Goal: Information Seeking & Learning: Learn about a topic

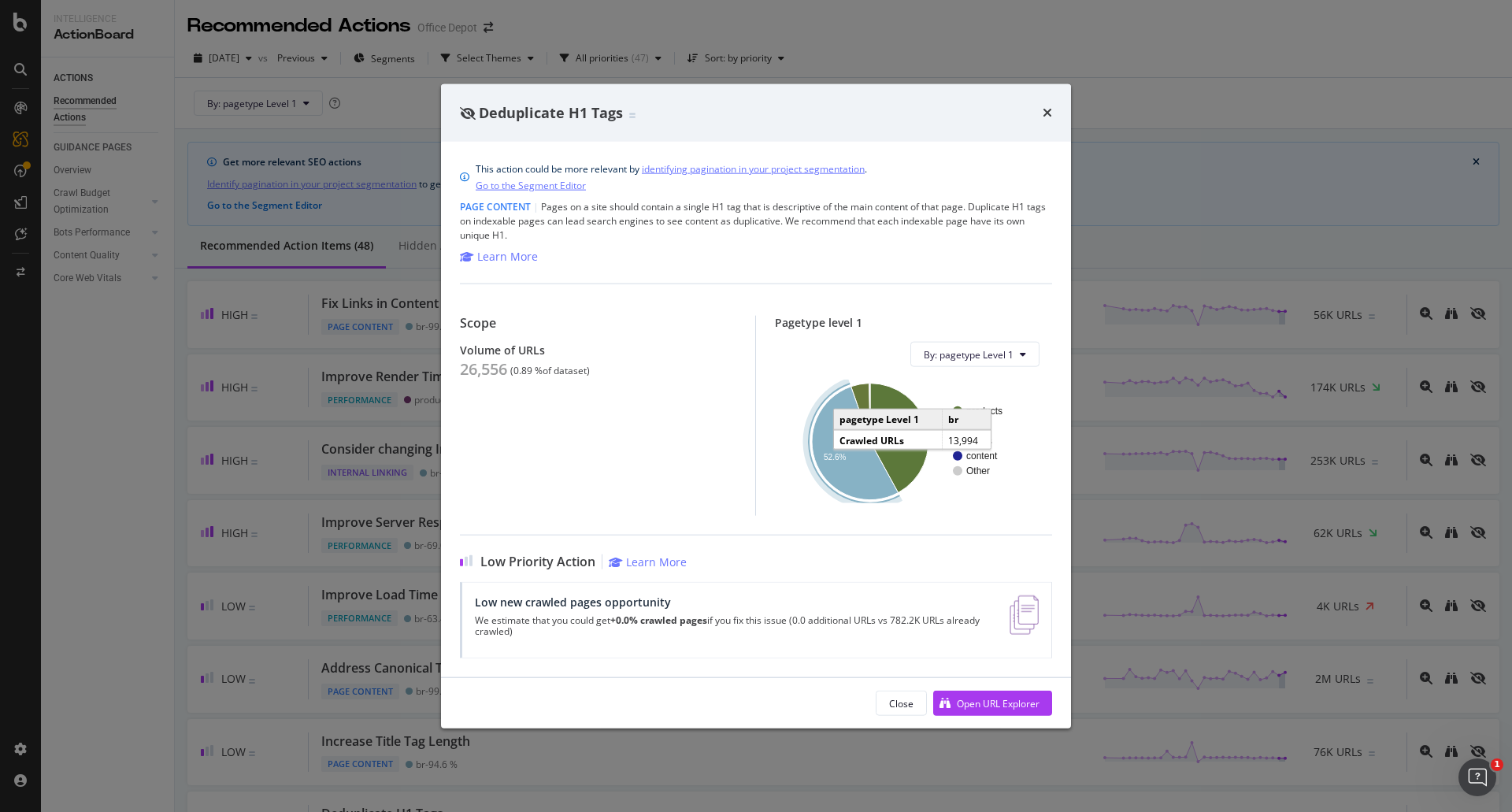
scroll to position [157, 0]
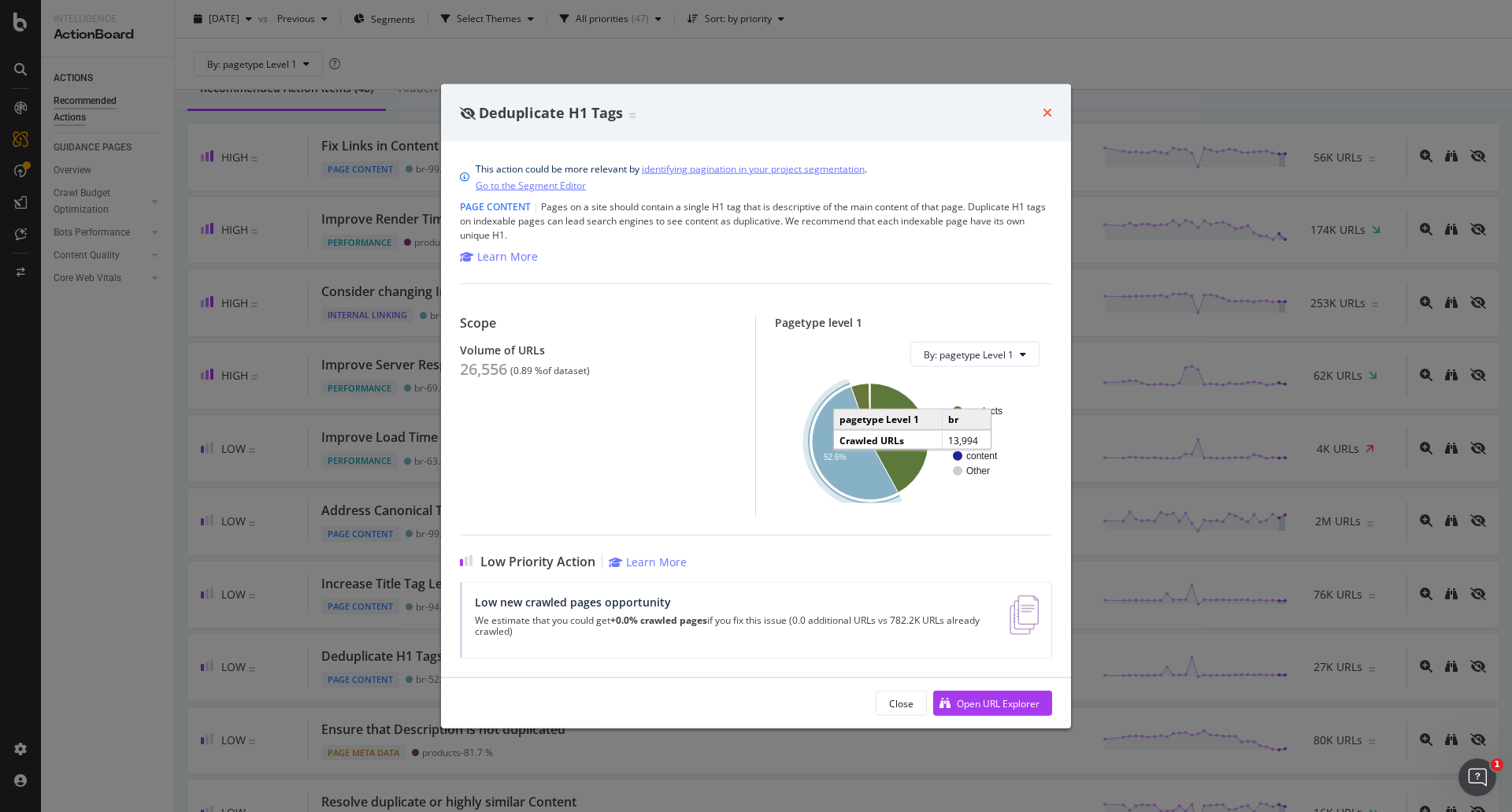
click at [1046, 113] on icon "times" at bounding box center [1047, 113] width 9 height 13
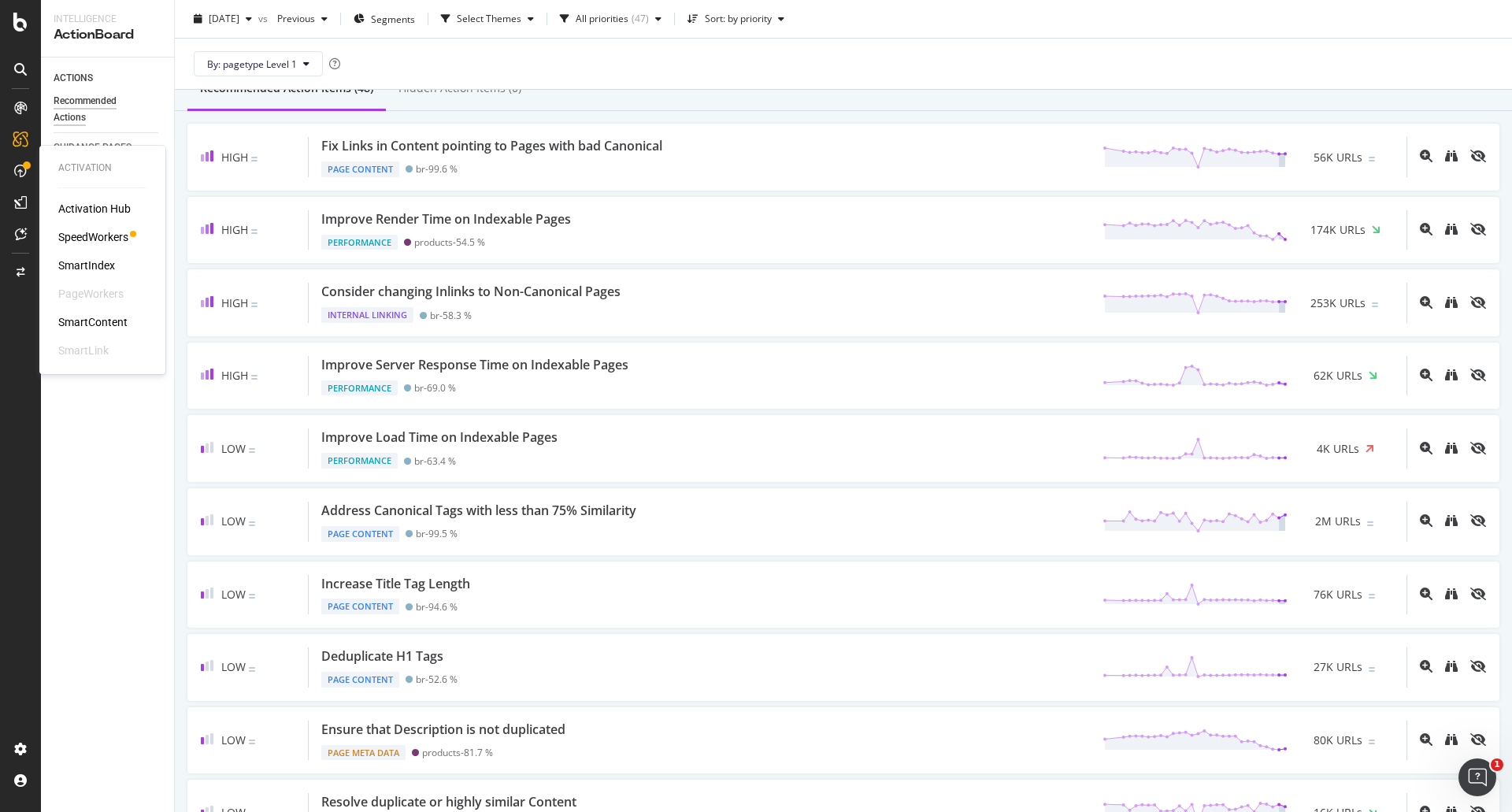
click at [105, 236] on div "SpeedWorkers" at bounding box center [93, 236] width 70 height 15
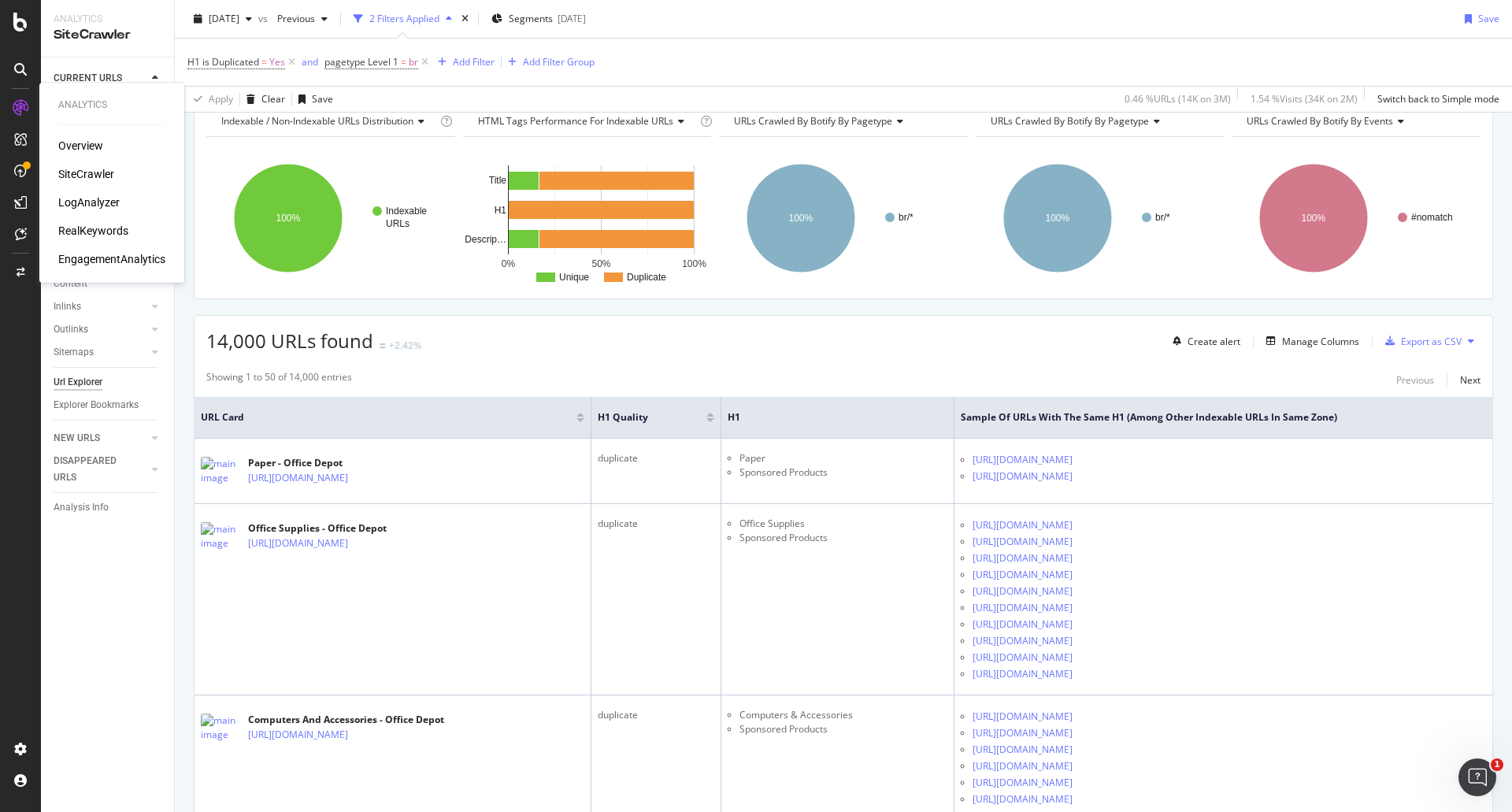
click at [97, 208] on div "LogAnalyzer" at bounding box center [89, 202] width 62 height 15
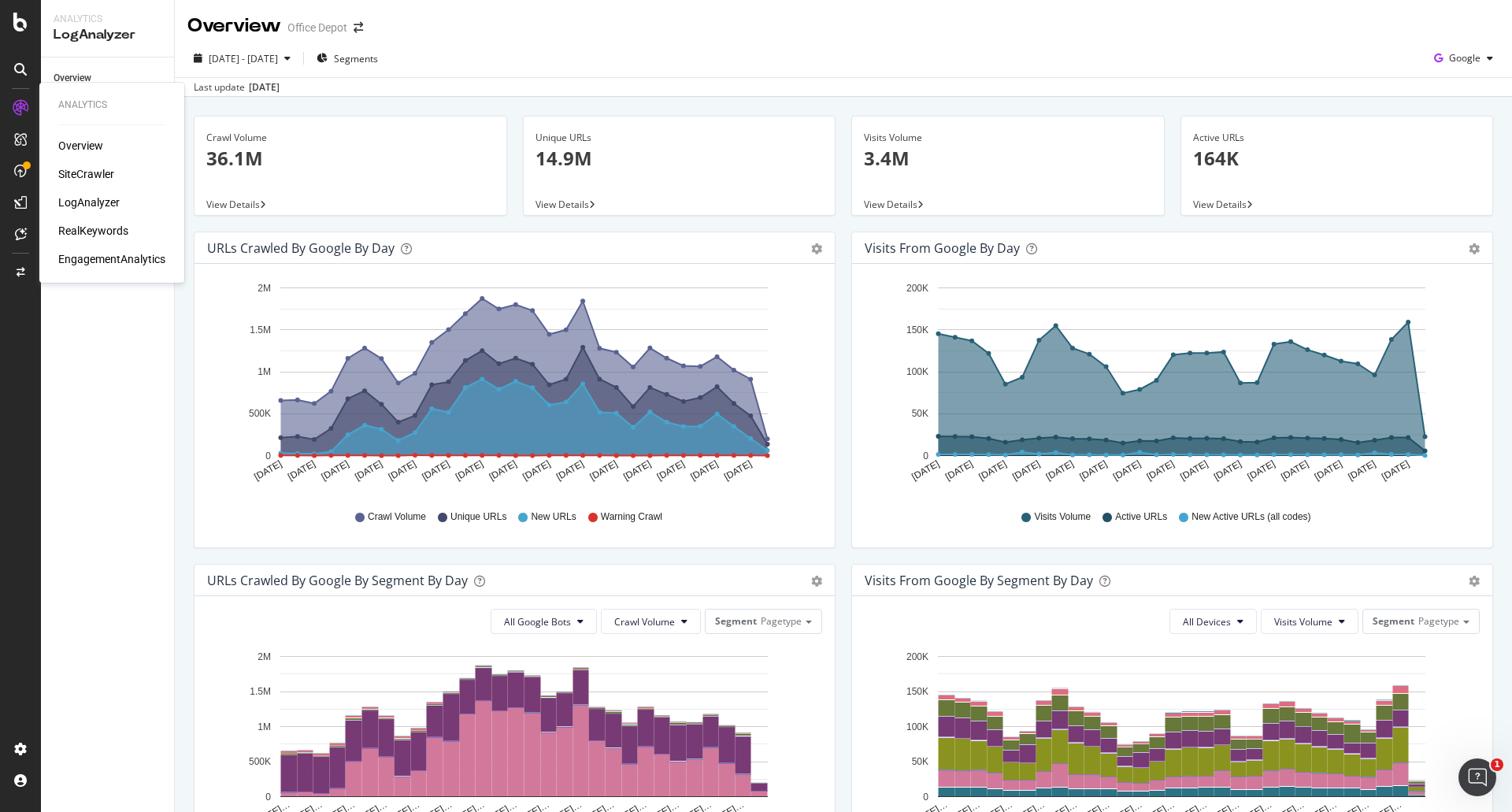
click at [93, 226] on div "RealKeywords" at bounding box center [93, 230] width 70 height 15
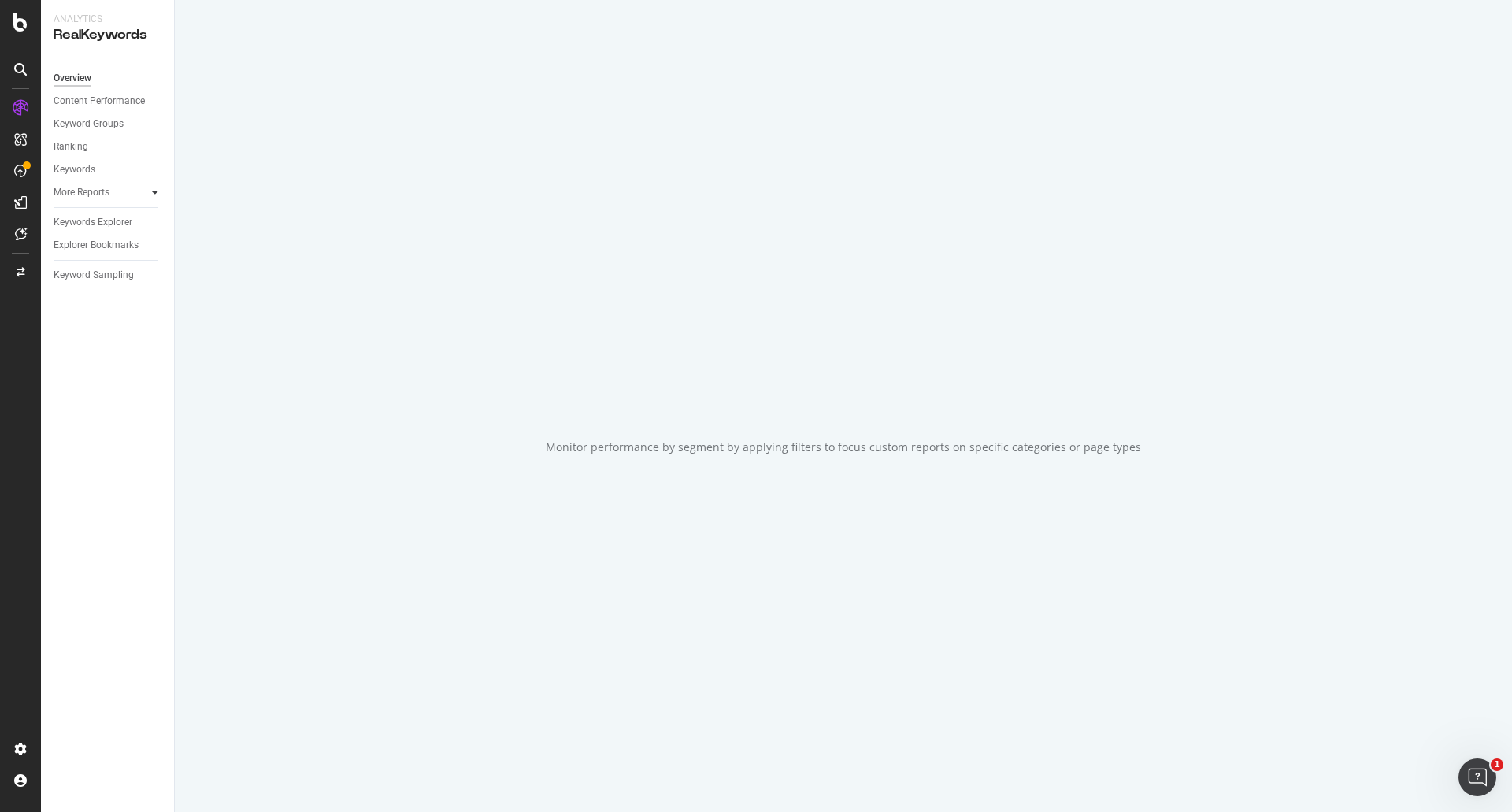
click at [154, 195] on icon at bounding box center [155, 192] width 6 height 9
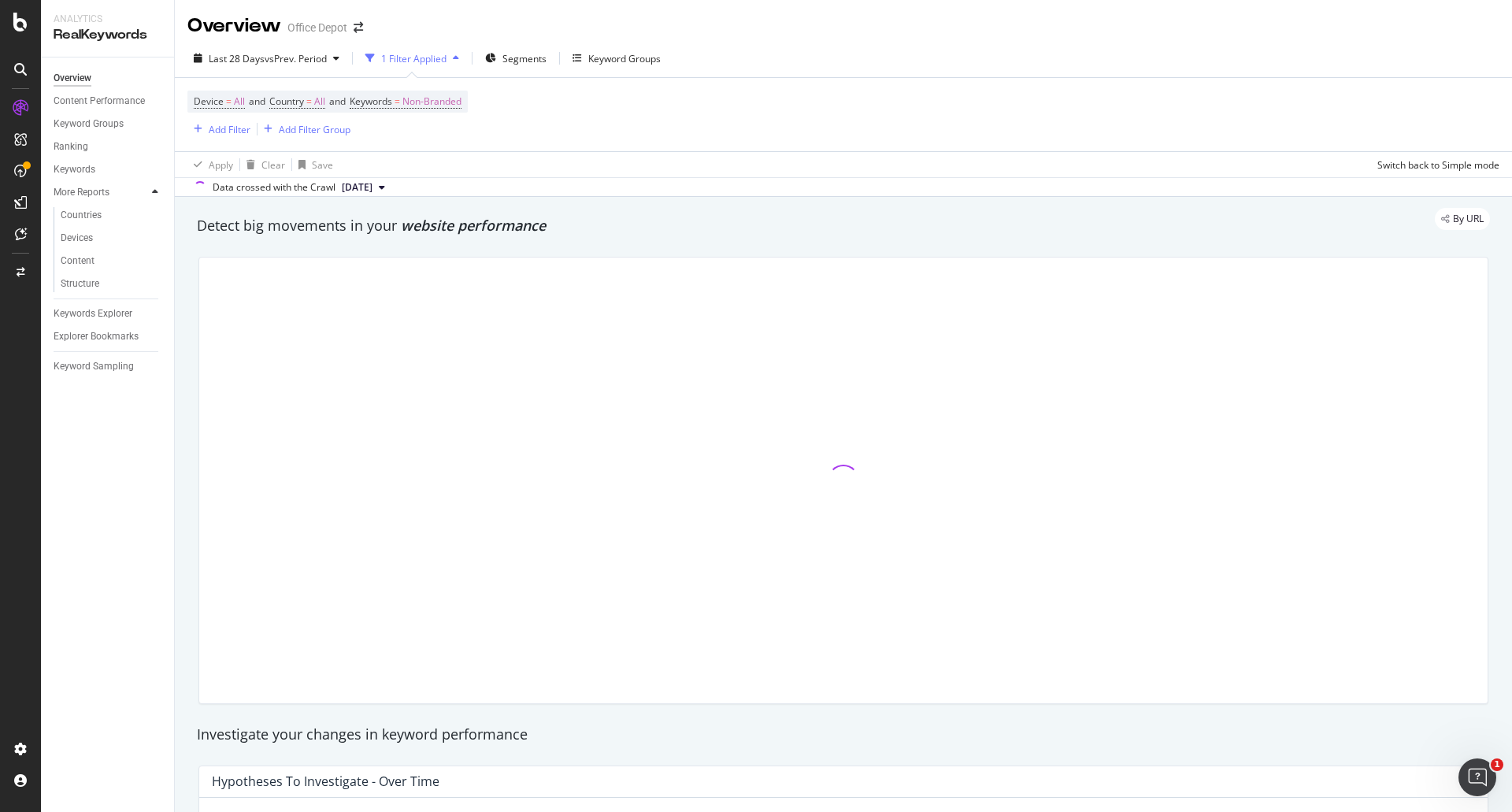
click at [154, 195] on icon at bounding box center [155, 192] width 6 height 9
click at [101, 226] on div "Keywords Explorer" at bounding box center [93, 223] width 79 height 16
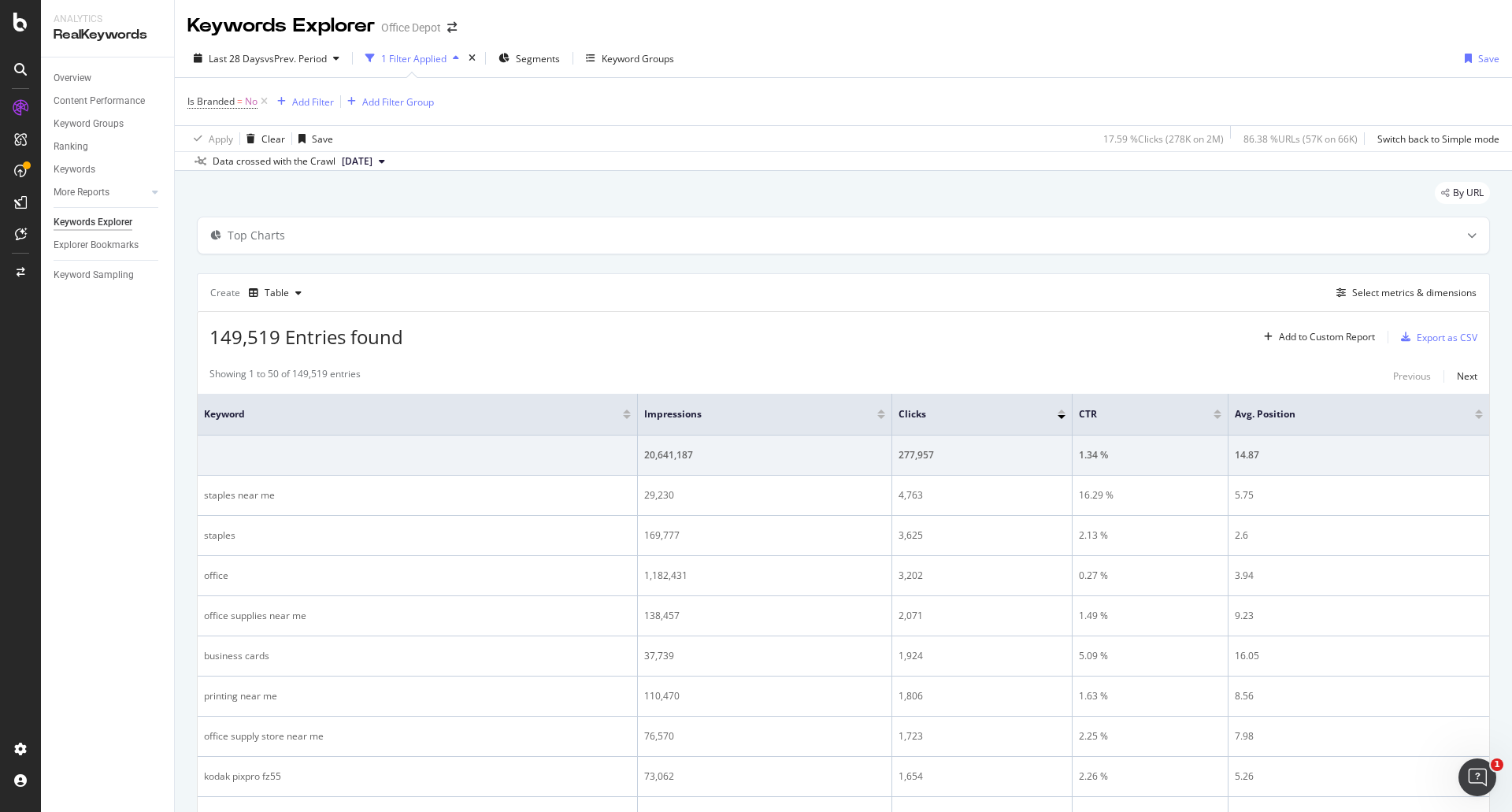
click at [353, 164] on span "[DATE]" at bounding box center [357, 162] width 31 height 15
click at [818, 145] on div "Apply Clear Save 17.59 % Clicks ( 278K on 2M ) 86.38 % URLs ( 57K on 66K ) Swit…" at bounding box center [843, 138] width 1337 height 26
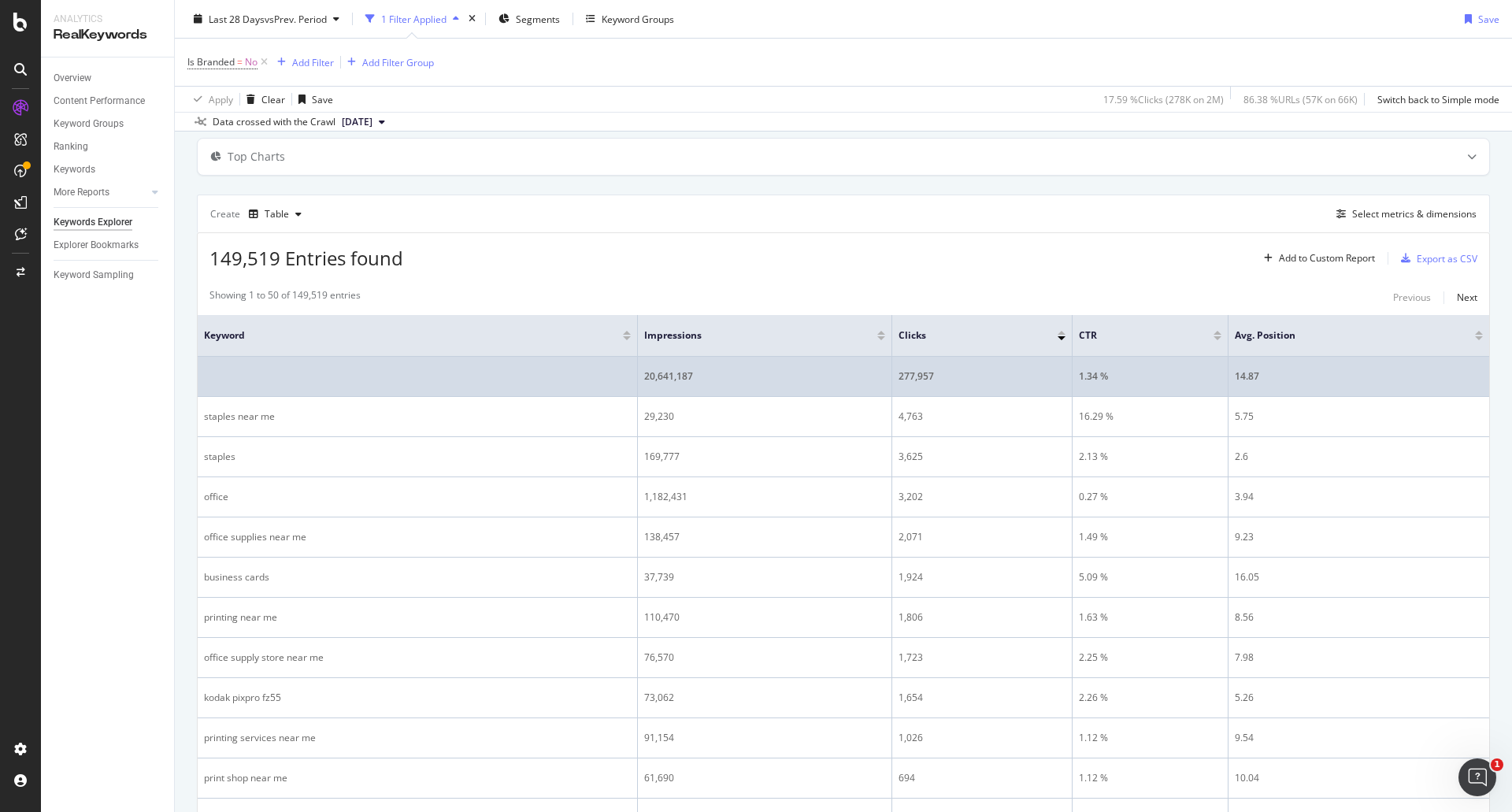
scroll to position [157, 0]
